Goal: Navigation & Orientation: Find specific page/section

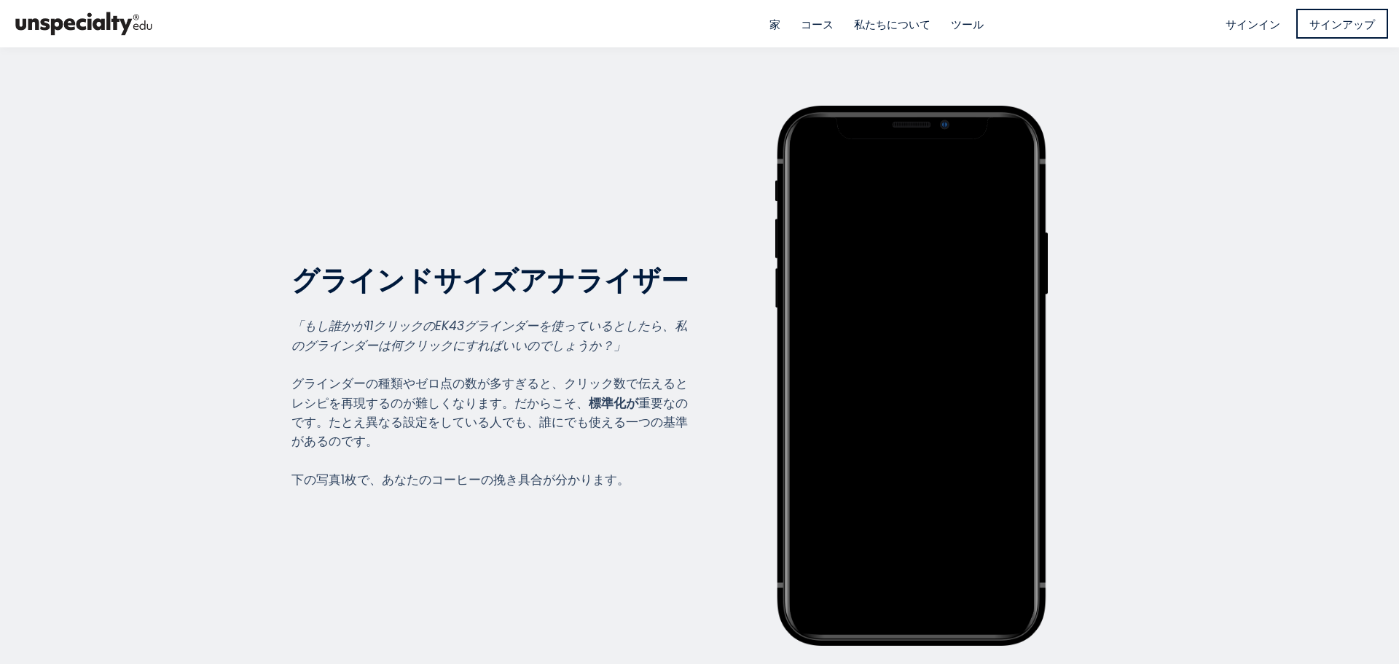
click at [828, 28] on font "コース" at bounding box center [816, 24] width 33 height 15
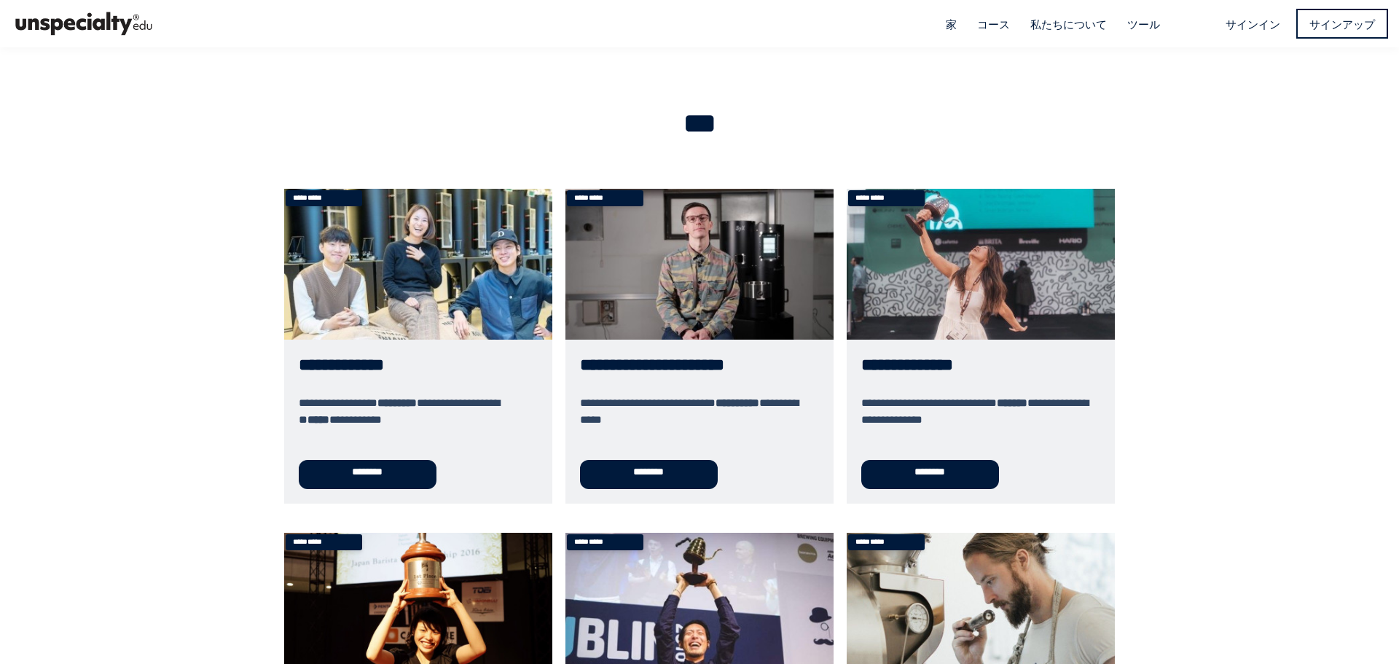
click at [1132, 28] on font "ツール" at bounding box center [1143, 24] width 33 height 15
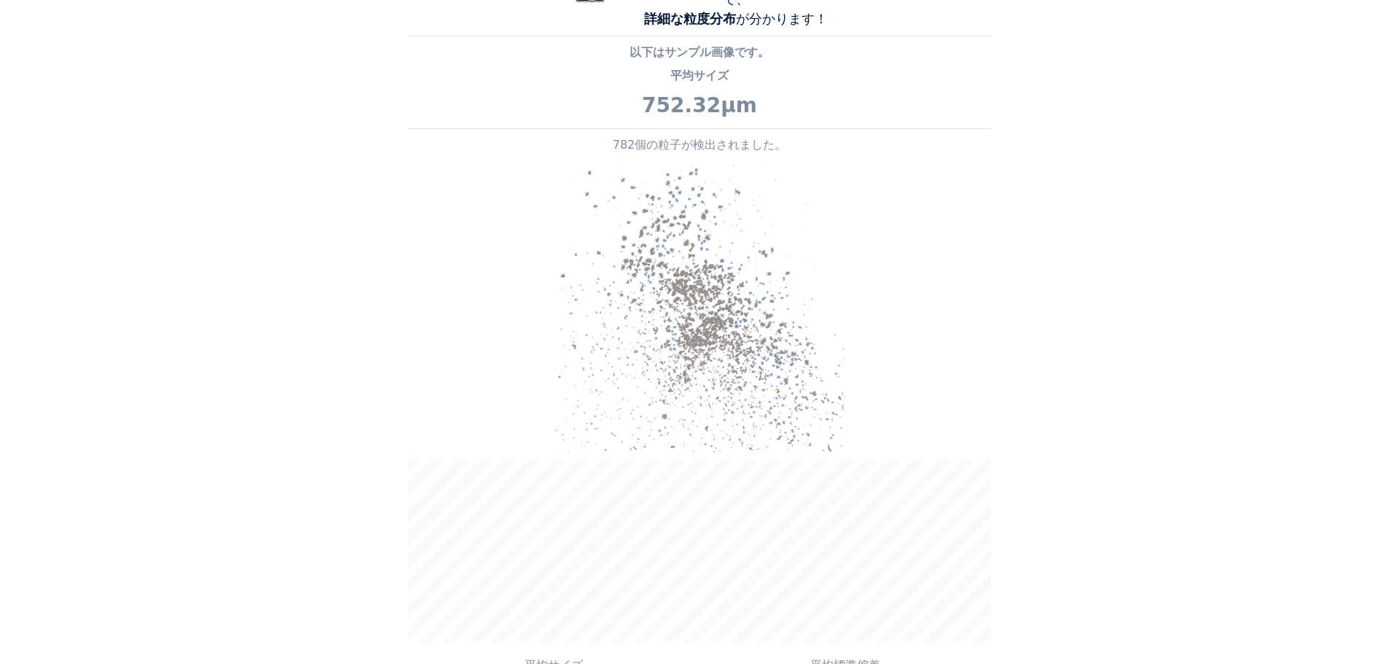
scroll to position [1457, 0]
